Goal: Information Seeking & Learning: Learn about a topic

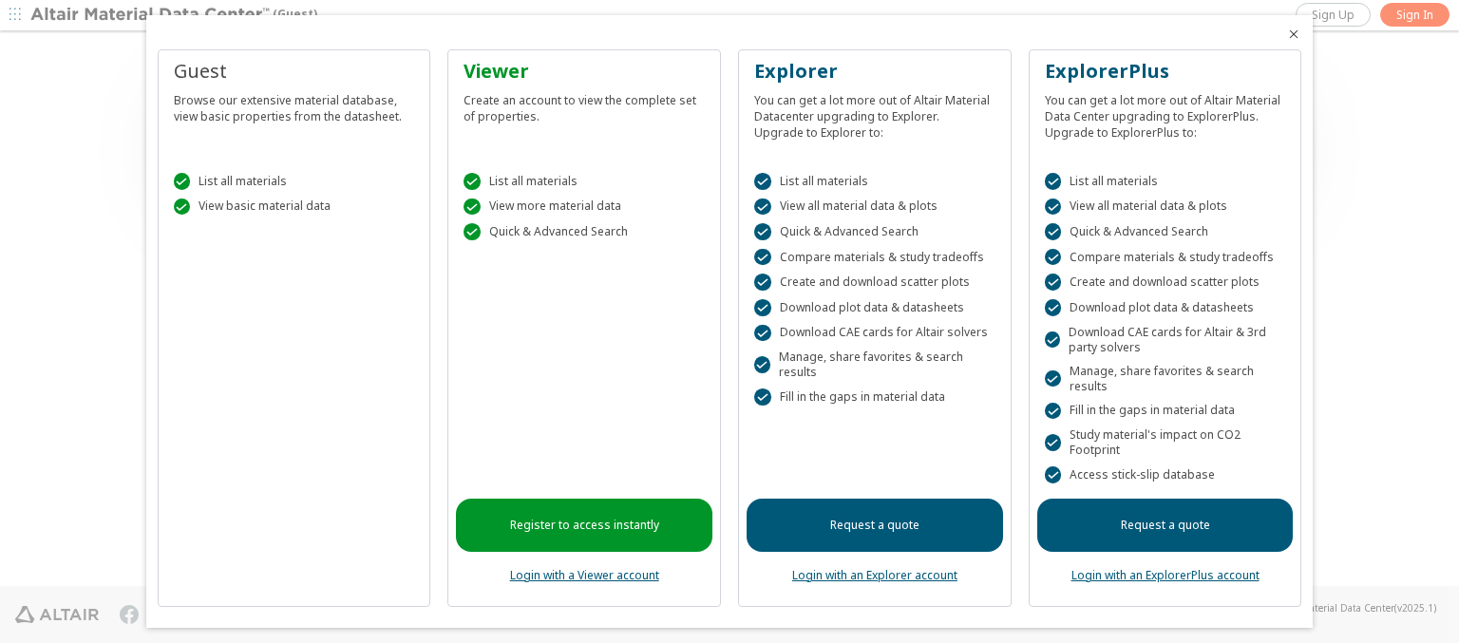
click at [1286, 34] on icon "Close" at bounding box center [1293, 34] width 15 height 15
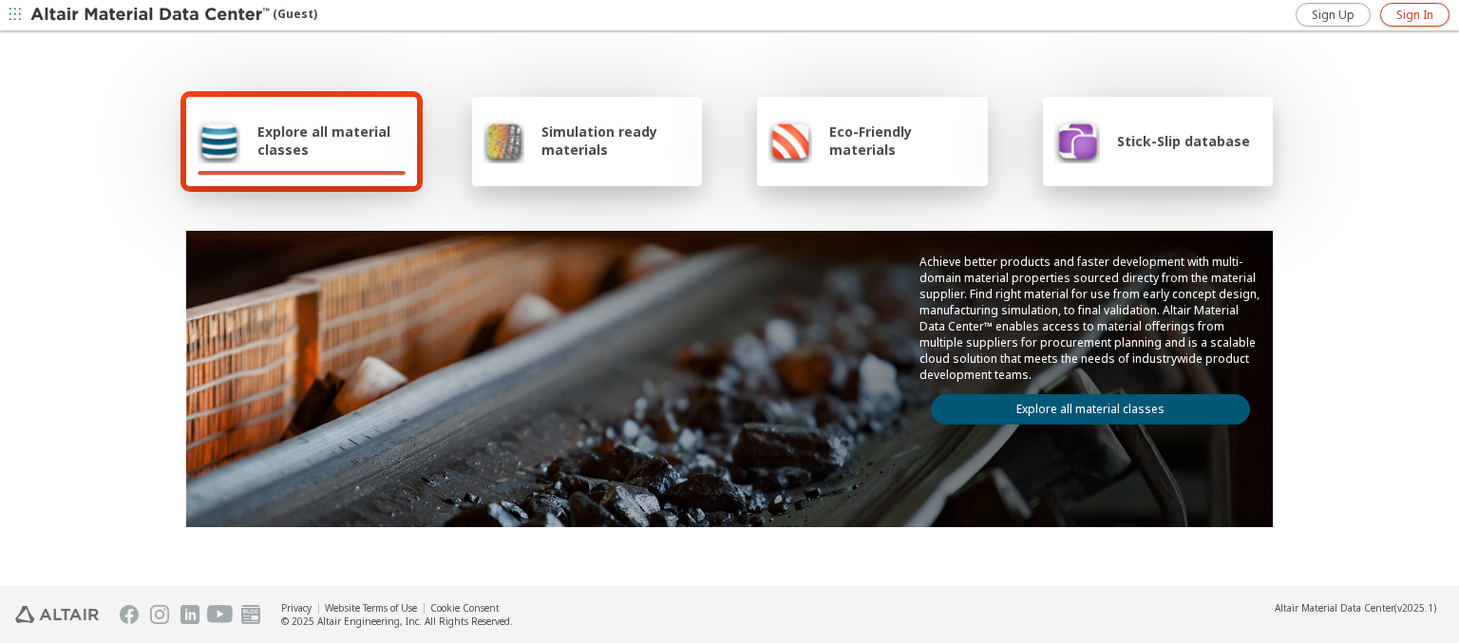
click at [1414, 14] on span "Sign In" at bounding box center [1414, 15] width 37 height 15
click at [151, 15] on img at bounding box center [151, 15] width 242 height 19
click at [324, 141] on span "Explore all material classes" at bounding box center [331, 141] width 148 height 36
click at [1083, 405] on link "Explore all material classes" at bounding box center [1090, 409] width 319 height 30
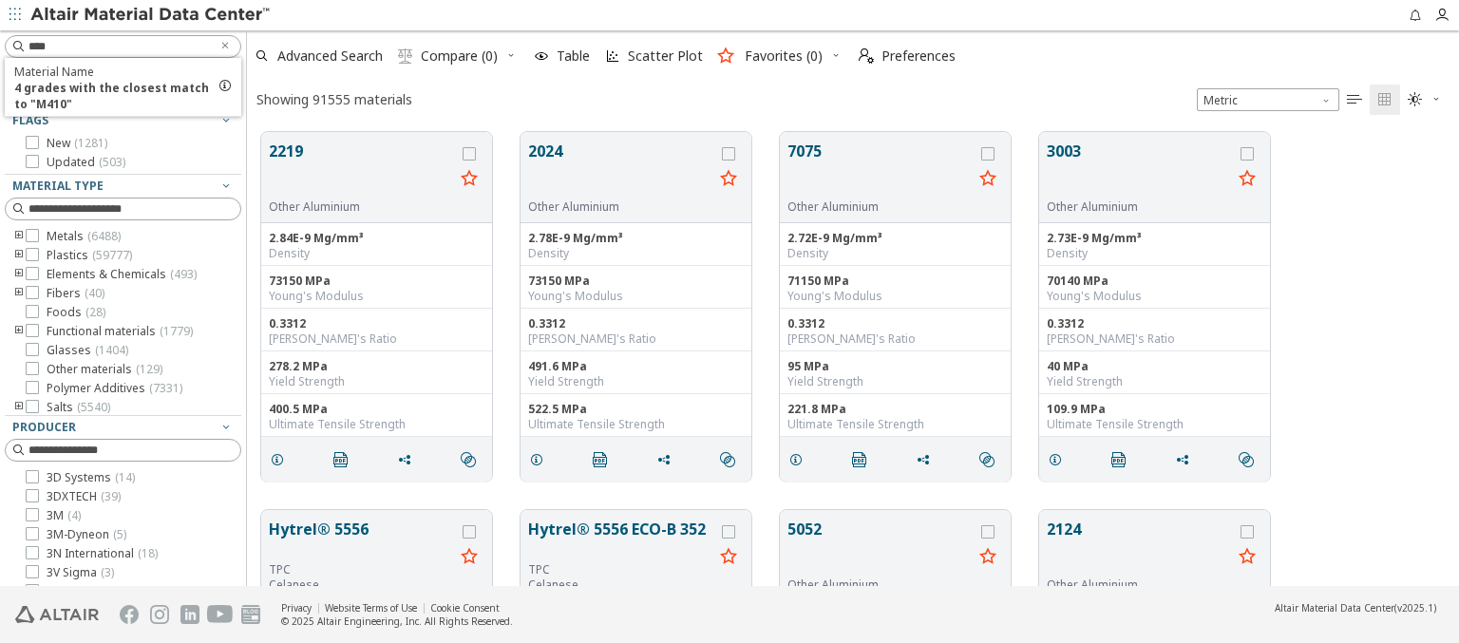
scroll to position [454, 1197]
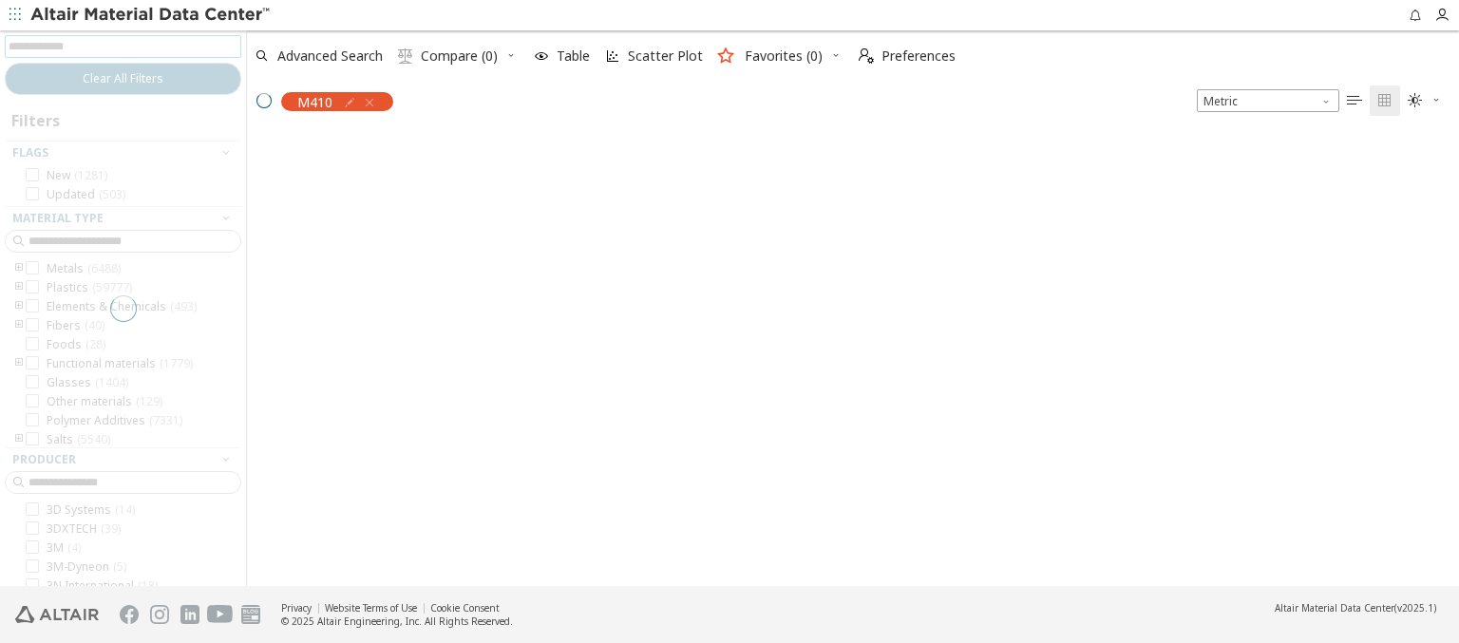
scroll to position [451, 1197]
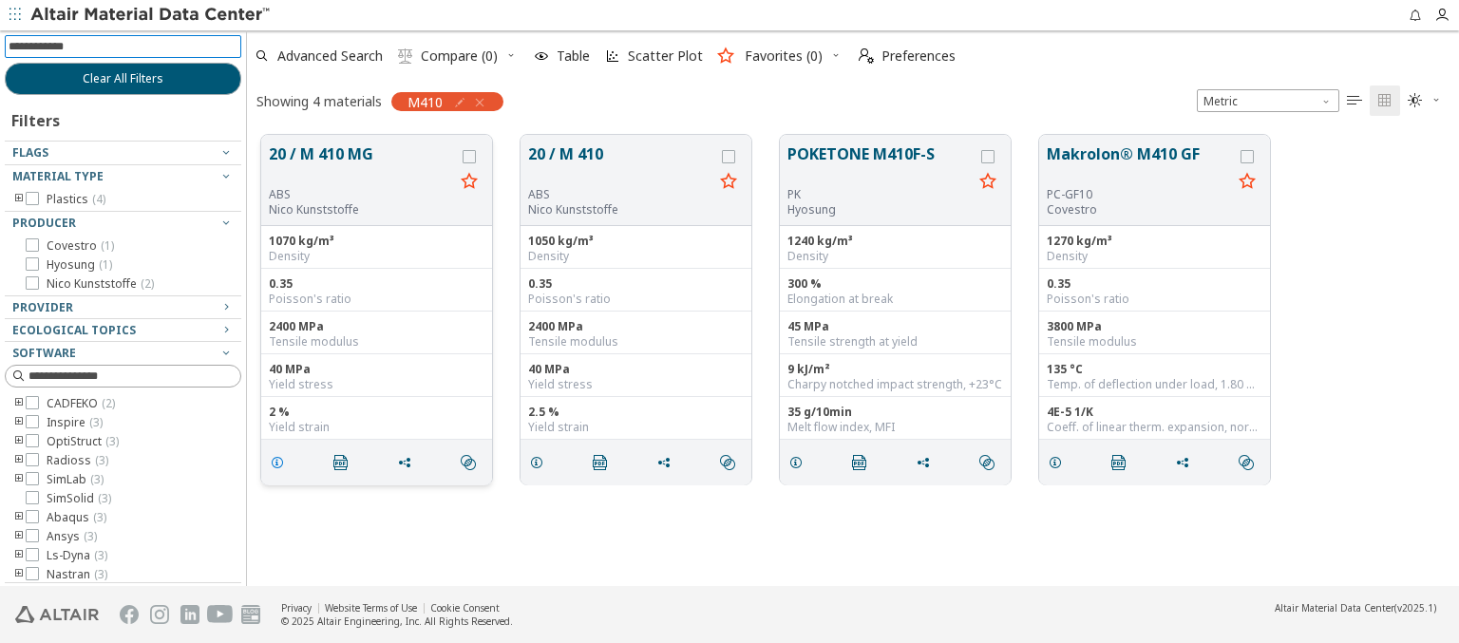
click at [280, 461] on icon "grid" at bounding box center [277, 462] width 15 height 15
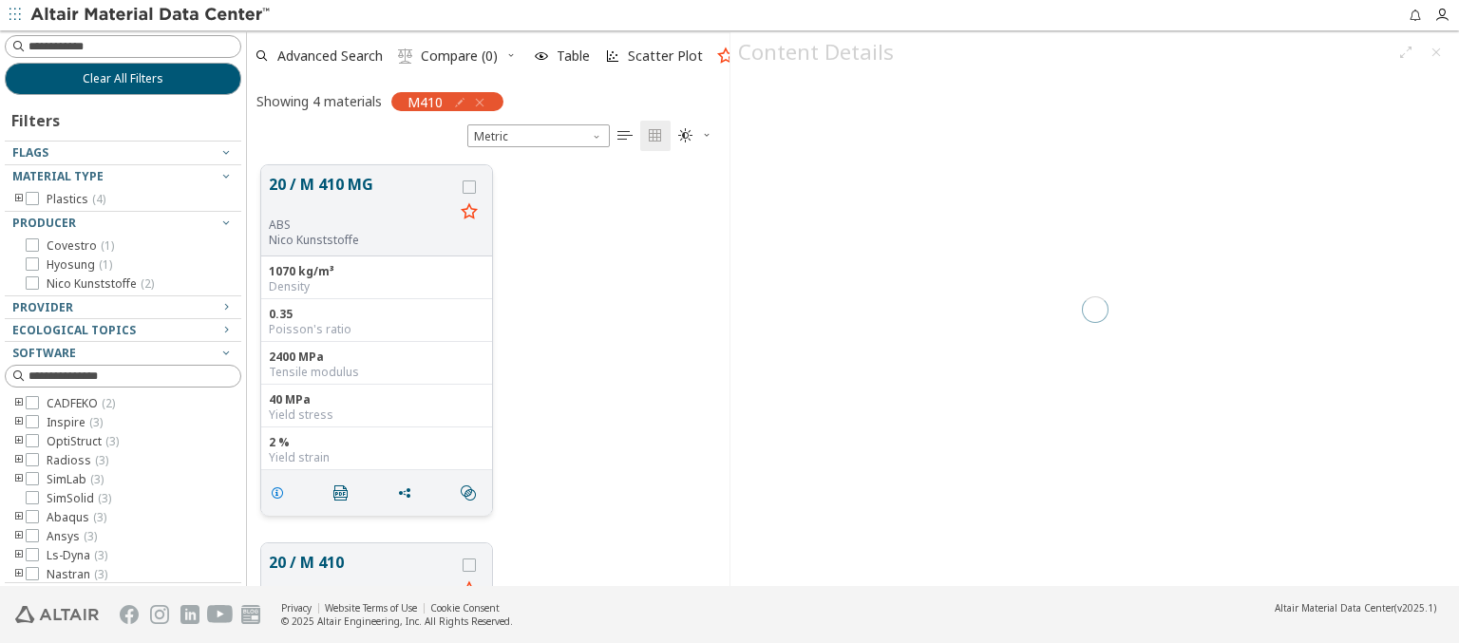
scroll to position [421, 467]
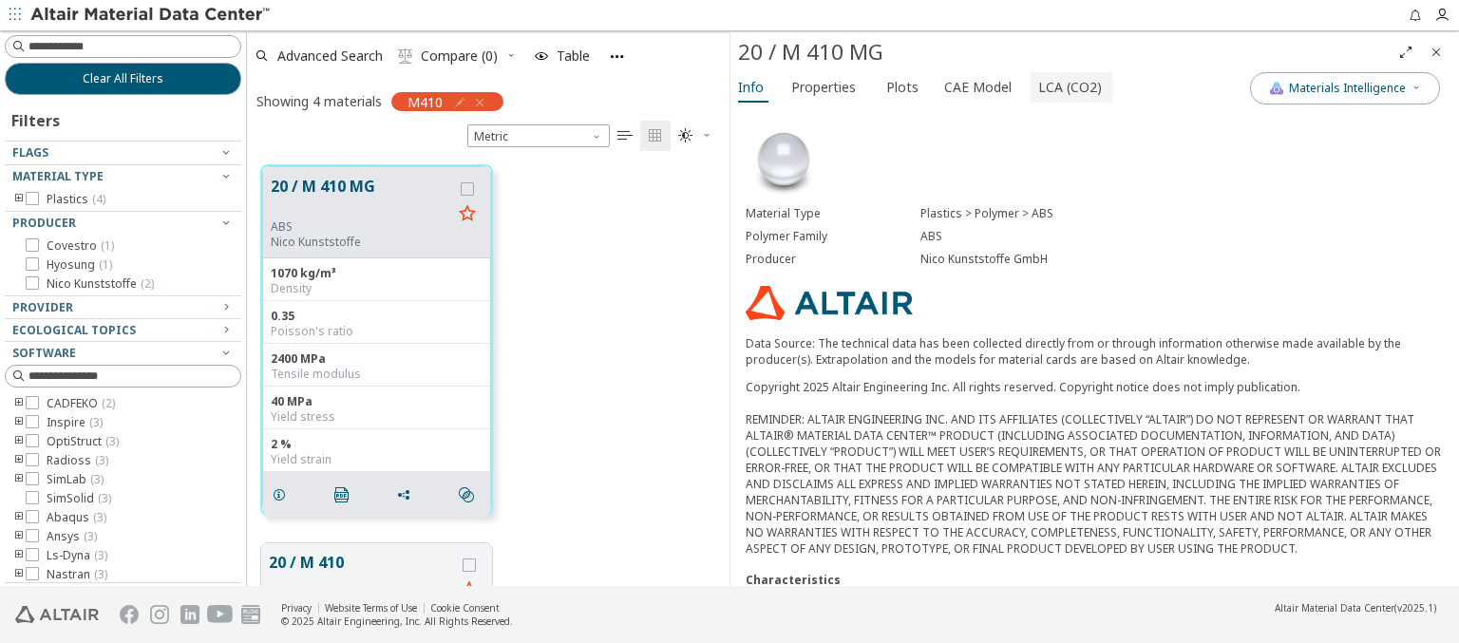
click at [1059, 86] on span "LCA (CO2)" at bounding box center [1070, 87] width 64 height 30
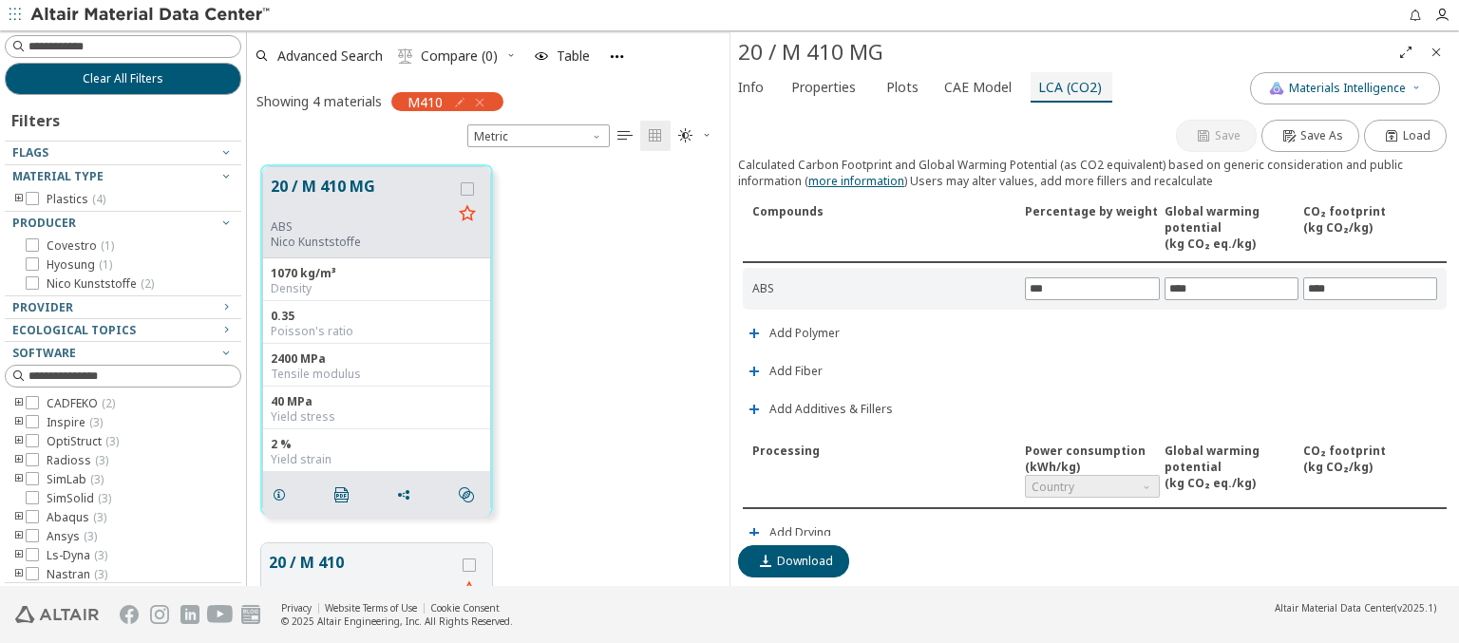
scroll to position [445, 0]
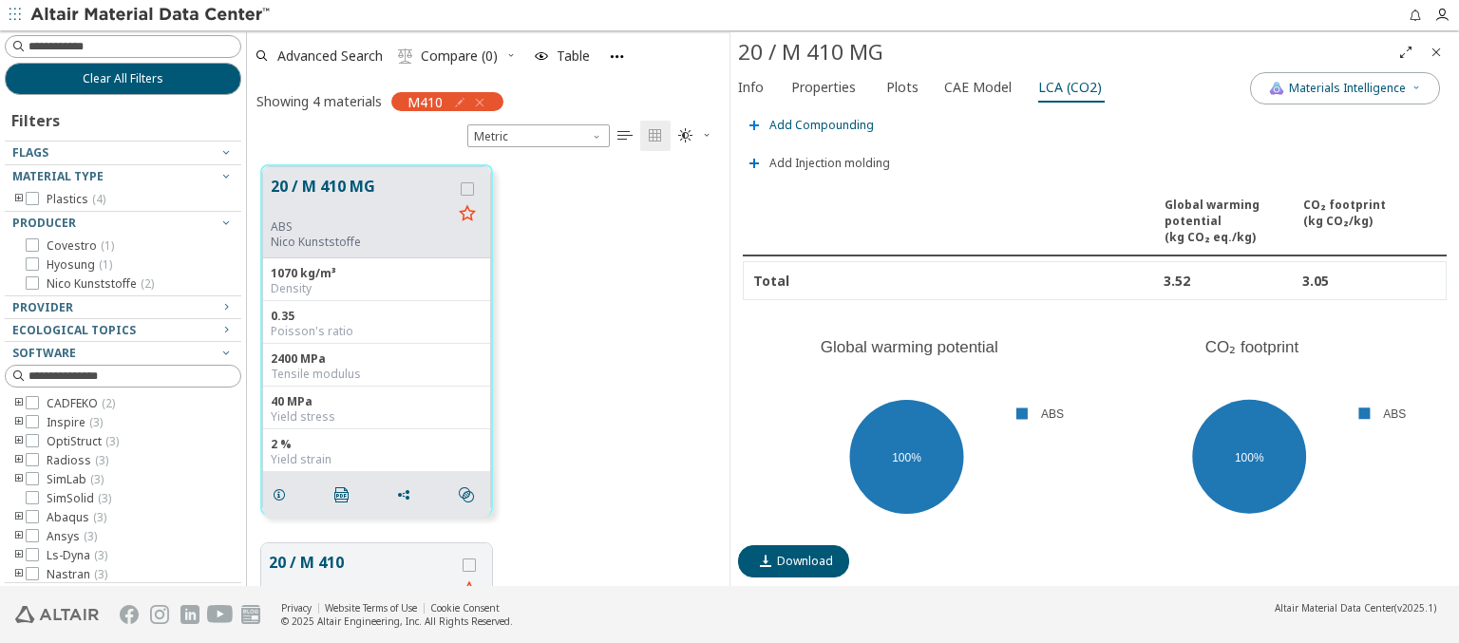
click at [819, 120] on span "Add Compounding" at bounding box center [821, 125] width 104 height 11
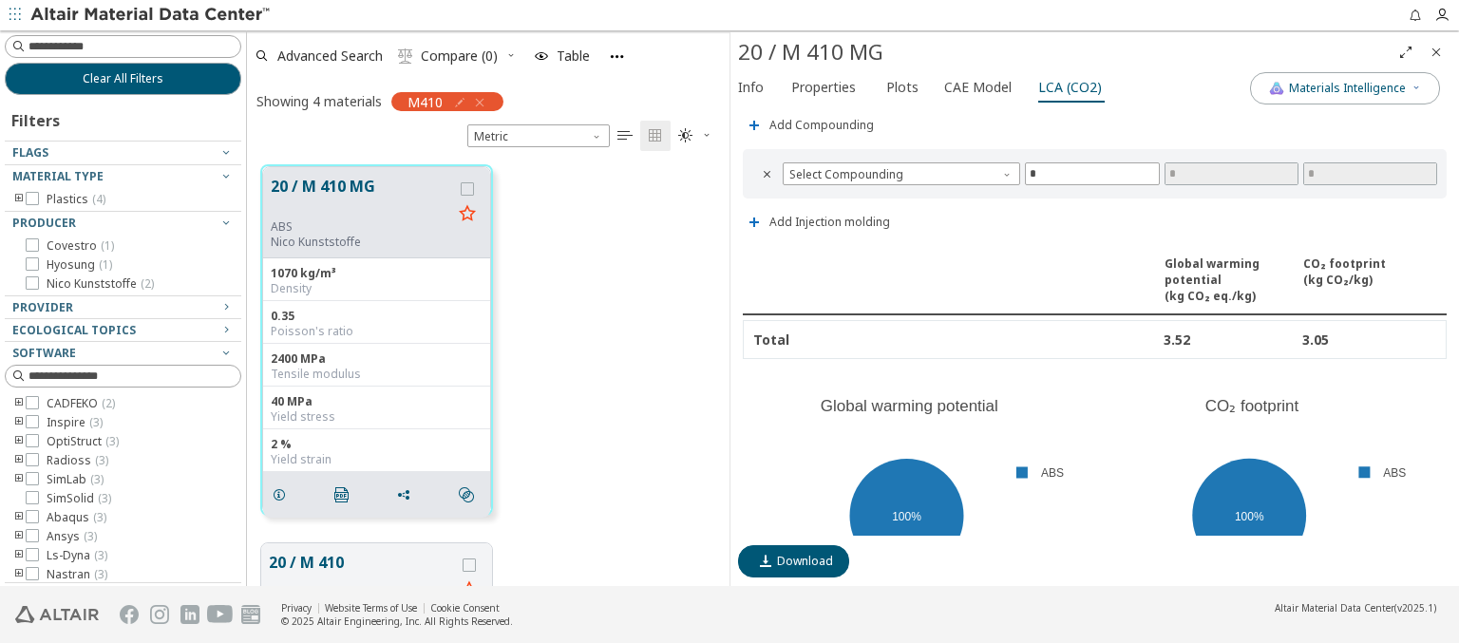
click at [1084, 52] on span "Country" at bounding box center [1092, 40] width 134 height 23
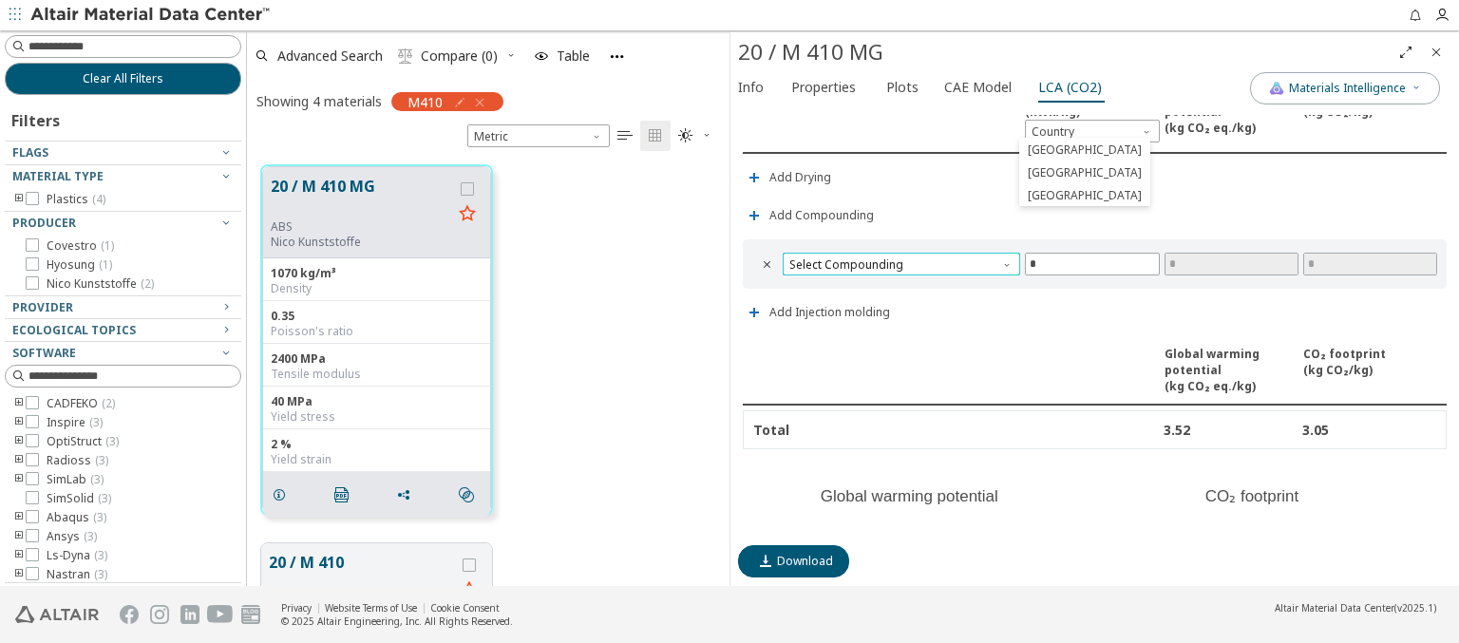
click at [898, 258] on span "Select Compounding" at bounding box center [900, 264] width 237 height 23
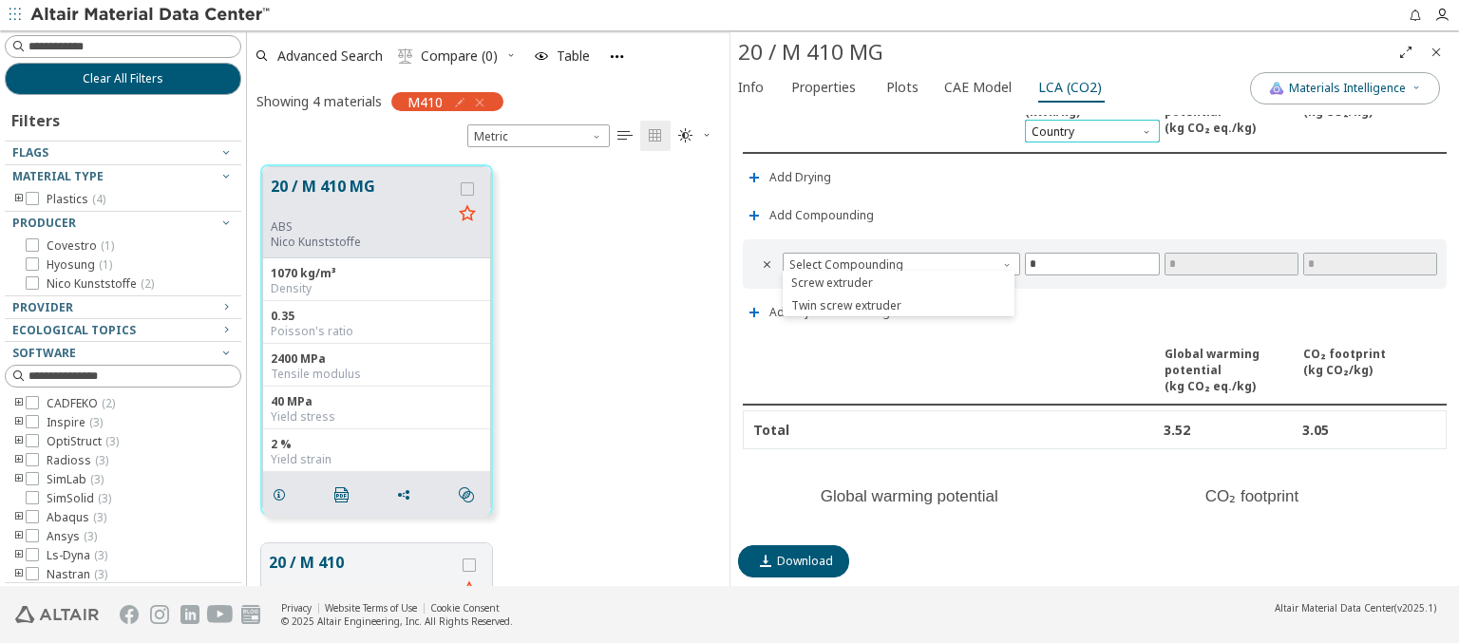
click at [1084, 125] on span "Country" at bounding box center [1092, 131] width 134 height 23
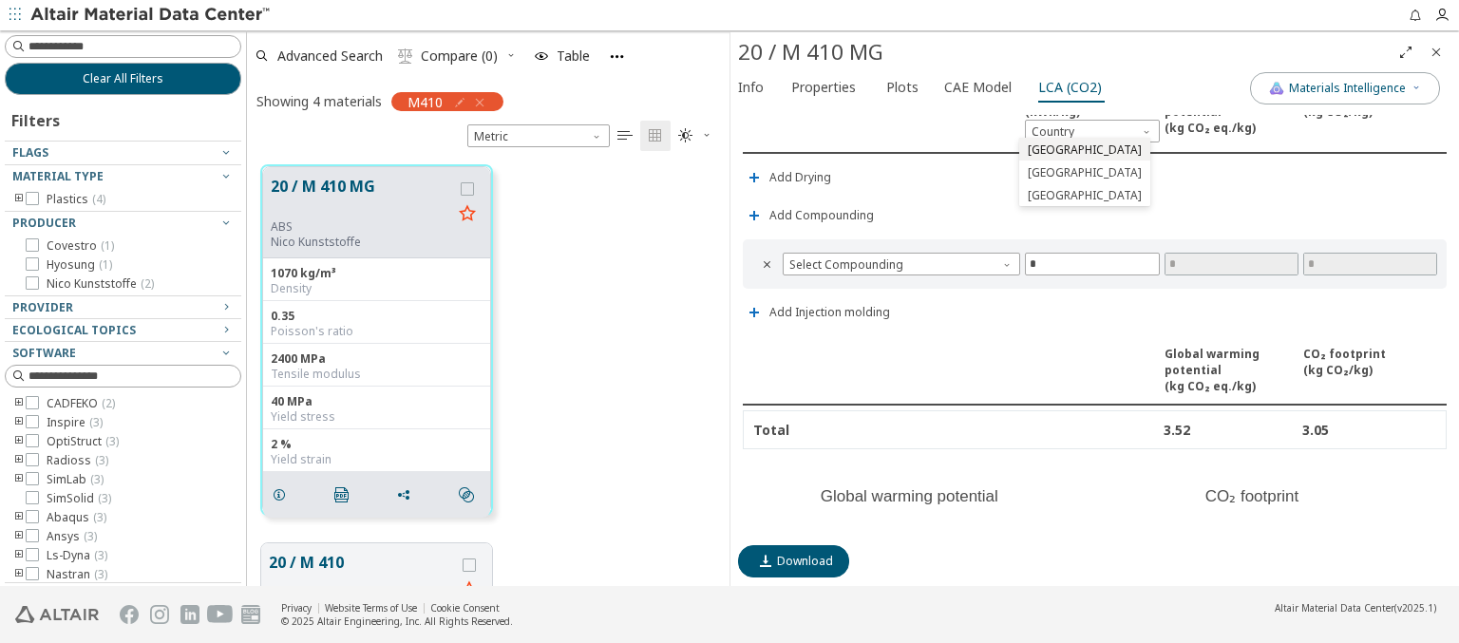
click at [1046, 149] on span "Estonia" at bounding box center [1084, 149] width 114 height 15
click at [971, 261] on span "Select Compounding" at bounding box center [900, 264] width 237 height 23
click at [897, 281] on span "Screw extruder" at bounding box center [898, 282] width 217 height 13
click at [898, 258] on span "Screw extruder" at bounding box center [900, 264] width 237 height 23
click at [1123, 136] on span "Estonia" at bounding box center [1092, 131] width 137 height 23
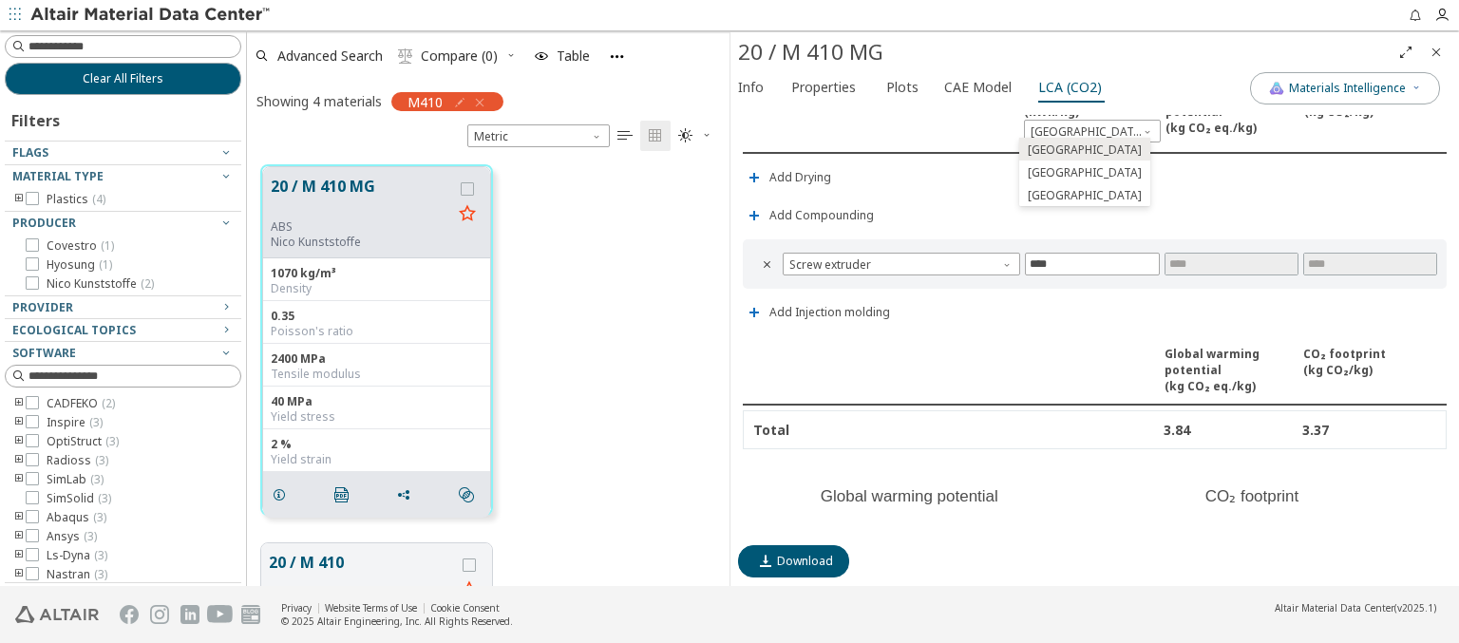
click at [151, 15] on img at bounding box center [151, 15] width 242 height 19
